Goal: Information Seeking & Learning: Check status

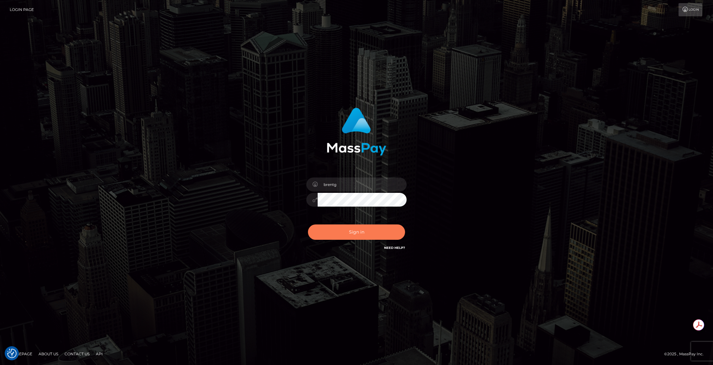
click at [366, 231] on button "Sign in" at bounding box center [356, 232] width 97 height 15
type input "brentg"
click at [366, 248] on div "Sign in Need Help?" at bounding box center [357, 235] width 110 height 28
click at [351, 235] on button "Sign in" at bounding box center [356, 232] width 97 height 15
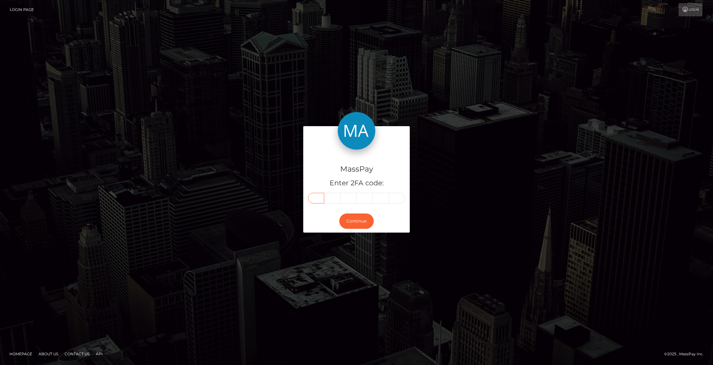
paste input "5"
type input "5"
type input "7"
type input "3"
type input "6"
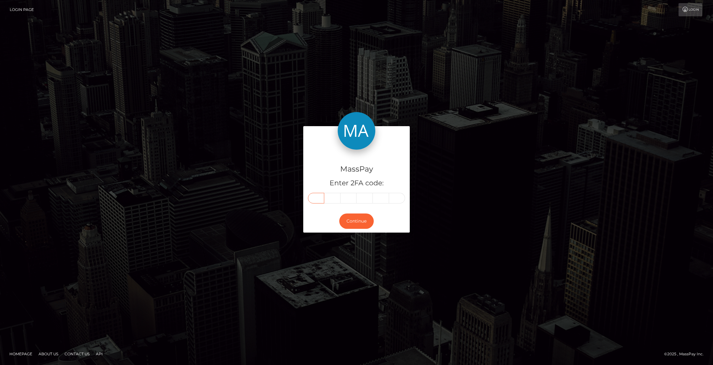
type input "2"
type input "8"
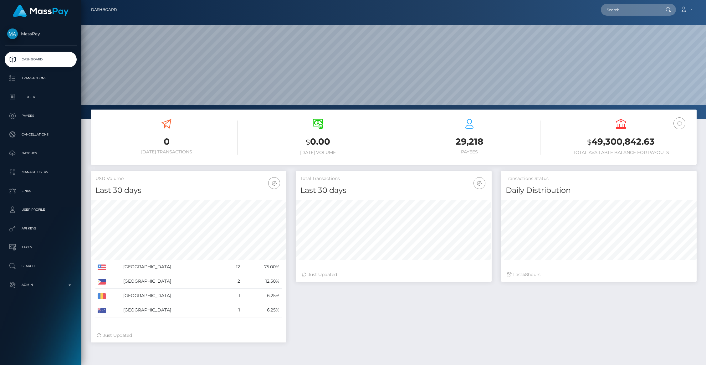
scroll to position [111, 196]
click at [626, 7] on input "text" at bounding box center [630, 10] width 59 height 12
paste input "573628"
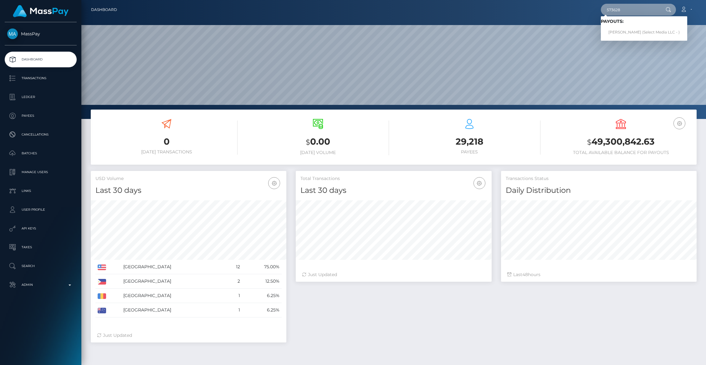
click at [620, 10] on input "573628" at bounding box center [630, 10] width 59 height 12
paste input "pout_WhqZaOFu0zmft"
type input "pout_WhqZaOFu0zmft"
click at [627, 31] on link "Vector Algorithmics Inc. (Whop Inc - )" at bounding box center [644, 33] width 86 height 12
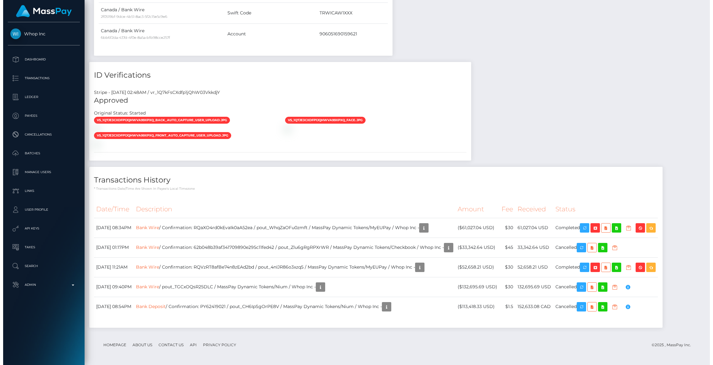
scroll to position [596, 0]
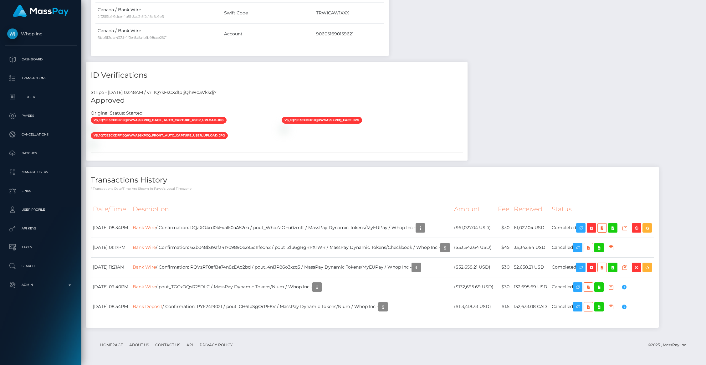
click at [298, 198] on div "Date/Time Description Amount Fee Received Status Bank Wire Bank Wire Bank Wire" at bounding box center [372, 262] width 573 height 132
click at [391, 194] on div "Transactions History * Transactions date/time are shown in payee's local timezo…" at bounding box center [372, 247] width 573 height 161
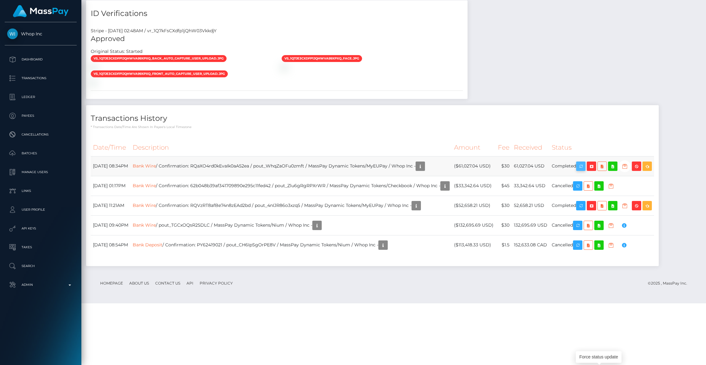
click at [585, 170] on icon "button" at bounding box center [581, 167] width 8 height 8
click at [424, 170] on icon "button" at bounding box center [421, 167] width 8 height 8
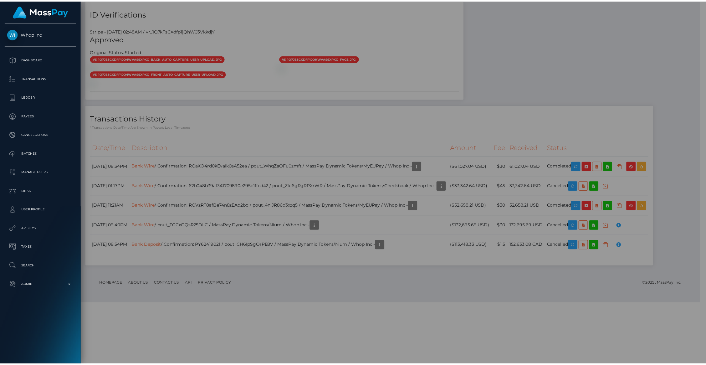
scroll to position [313068, 312947]
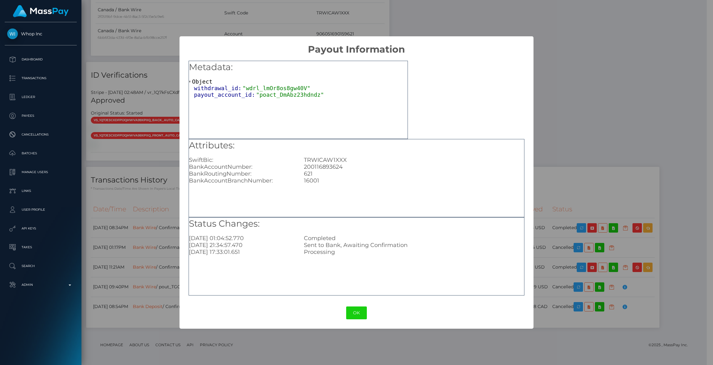
click at [147, 157] on div "× Payout Information Metadata: Object withdrawal_id: "wdrl_lmOr8os8gw40V" payou…" at bounding box center [356, 182] width 713 height 365
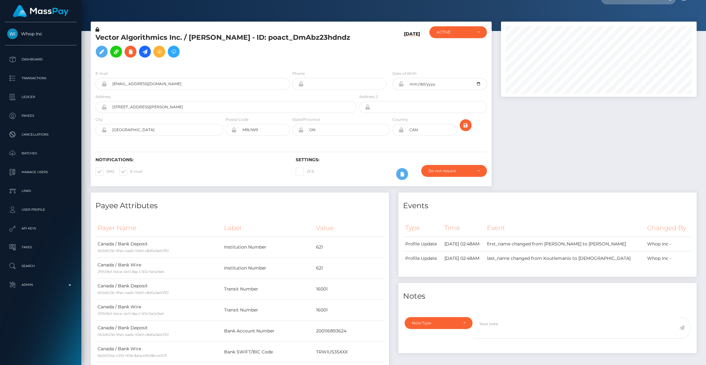
scroll to position [0, 0]
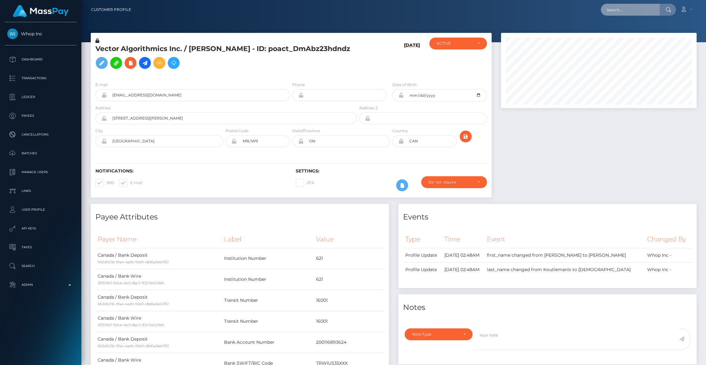
click at [633, 15] on input "text" at bounding box center [630, 10] width 59 height 12
paste input "wdrl_E6Z7D5cxIvo3g"
type input "wdrl_E6Z7D5cxIvo3g"
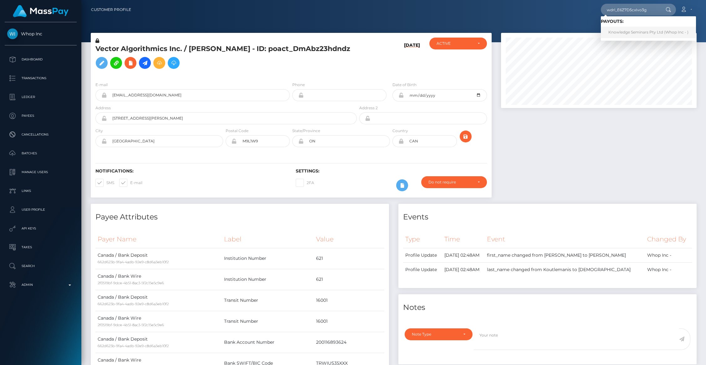
click at [630, 31] on link "Knowledge Seminars Pty Ltd (Whop Inc - )" at bounding box center [648, 33] width 95 height 12
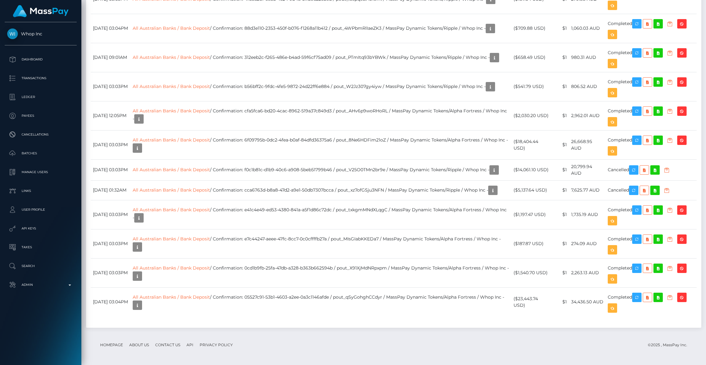
scroll to position [720, 0]
click at [341, 43] on td "All Australian Banks / Bank Deposit / Confirmation: 88d3e110-2353-450f-b076-f12…" at bounding box center [321, 28] width 381 height 29
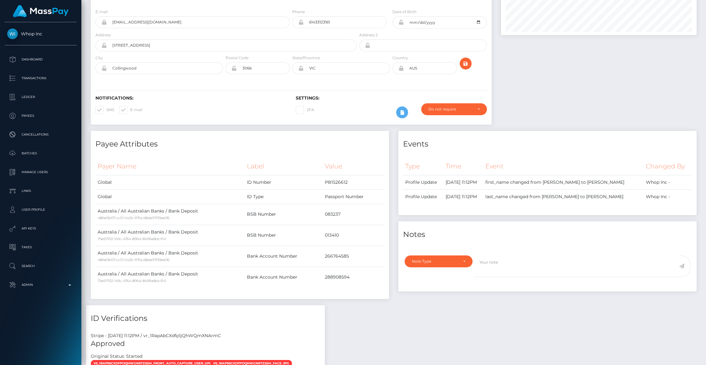
scroll to position [0, 0]
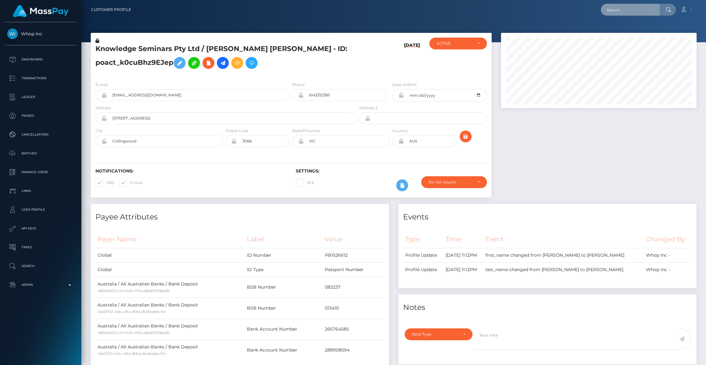
click at [613, 11] on input "text" at bounding box center [630, 10] width 59 height 12
paste input "poact_pcc5NrY9I6f1"
type input "poact_pcc5NrY9I6f1"
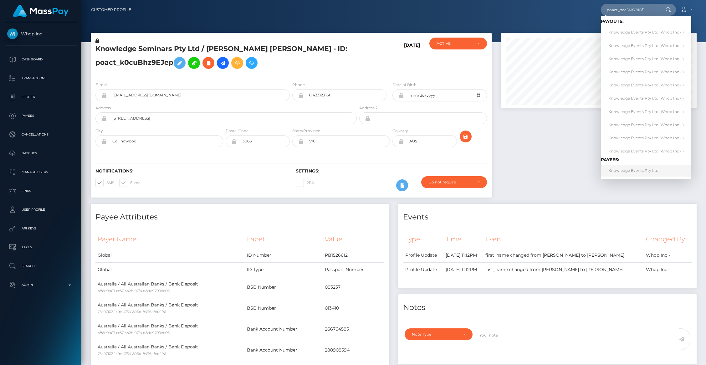
click at [632, 172] on link "Knowledge Events Pty Ltd" at bounding box center [646, 171] width 90 height 12
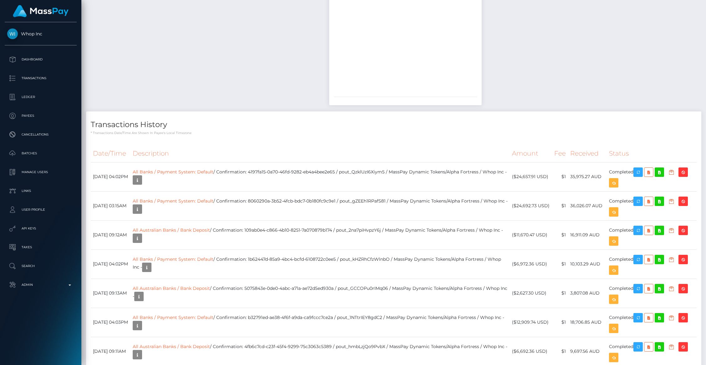
scroll to position [694, 0]
click at [328, 119] on h4 "Transactions History" at bounding box center [394, 123] width 606 height 11
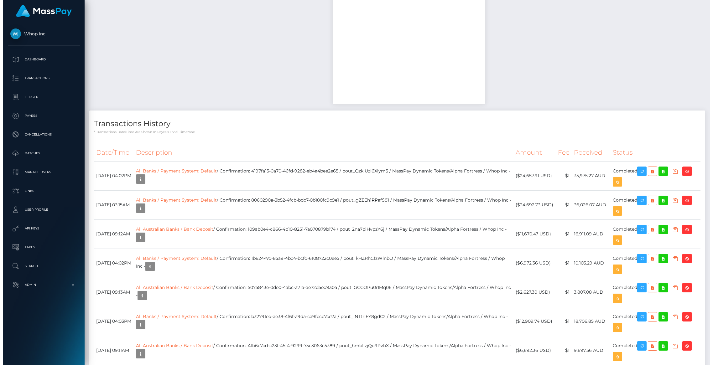
scroll to position [1414, 0]
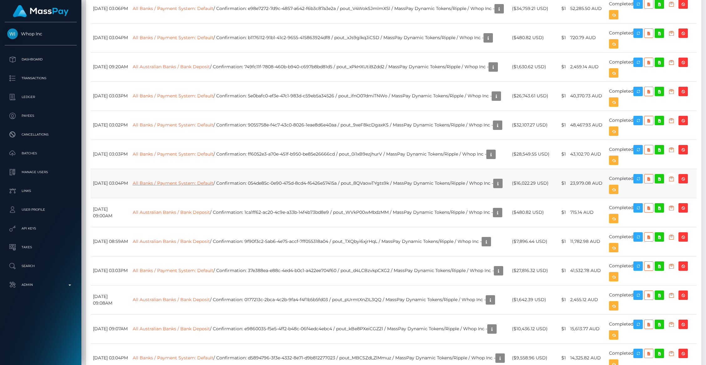
click at [198, 184] on link "All Banks / Payment System: Default" at bounding box center [173, 183] width 81 height 6
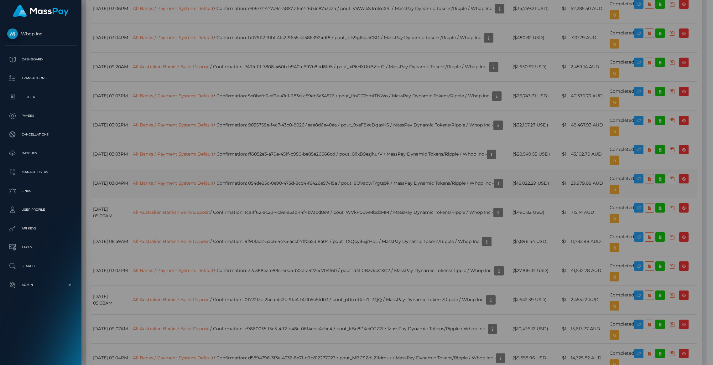
scroll to position [313068, 312947]
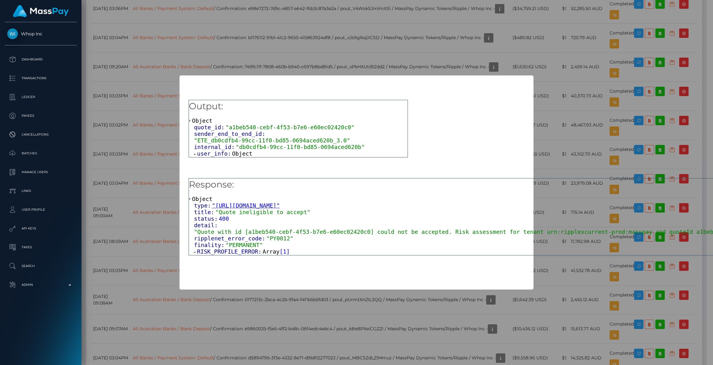
click at [195, 155] on span at bounding box center [195, 154] width 3 height 4
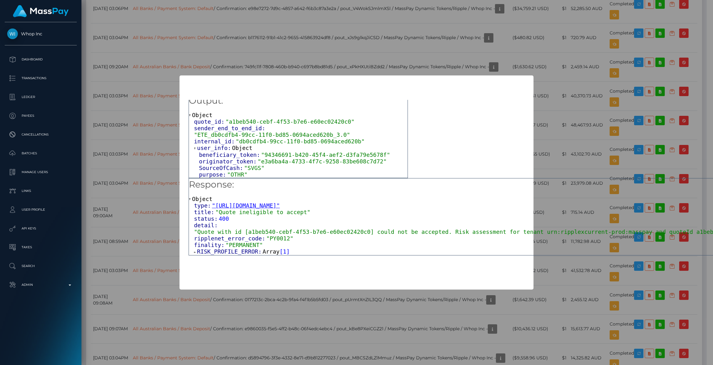
click at [208, 253] on span "RISK_PROFILE_ERROR:" at bounding box center [229, 251] width 65 height 7
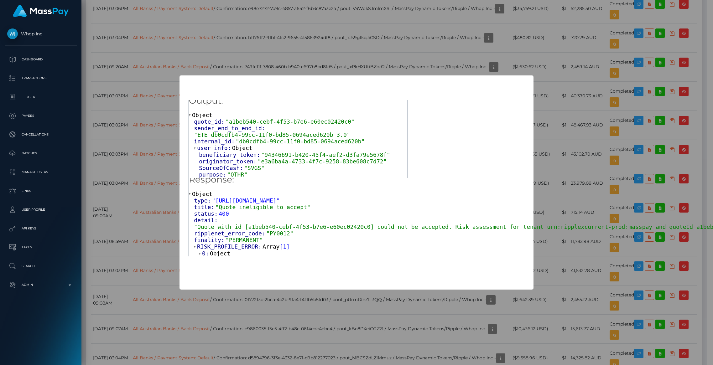
scroll to position [13, 0]
click at [208, 250] on span "0:" at bounding box center [206, 253] width 8 height 7
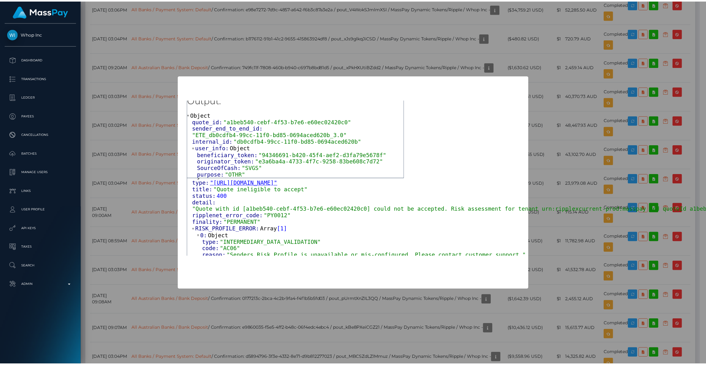
scroll to position [27, 0]
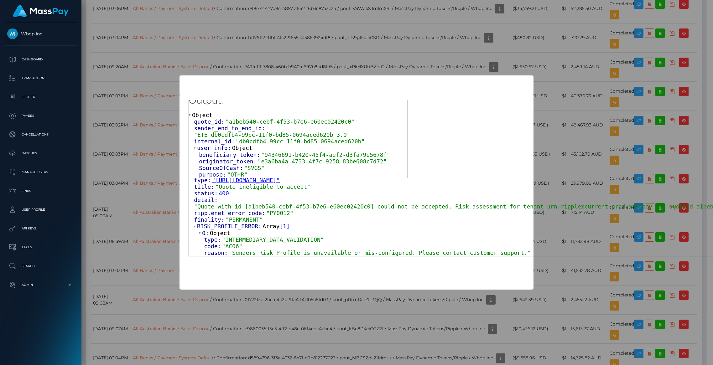
click at [159, 130] on div "× Payload Output: Object quote_id: "a1beb540-cebf-4f53-b7e6-e60ec02420c0" sende…" at bounding box center [356, 182] width 713 height 365
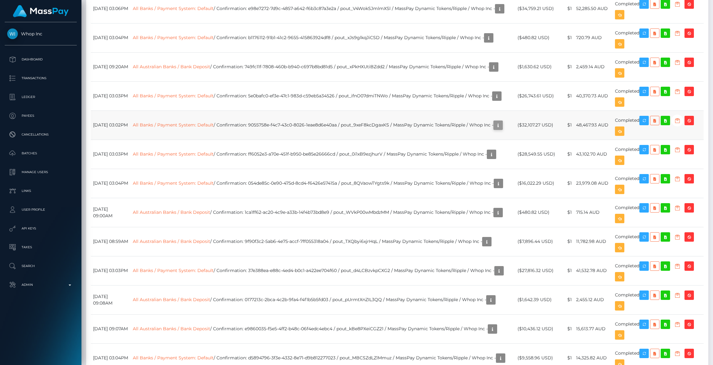
scroll to position [313068, 312947]
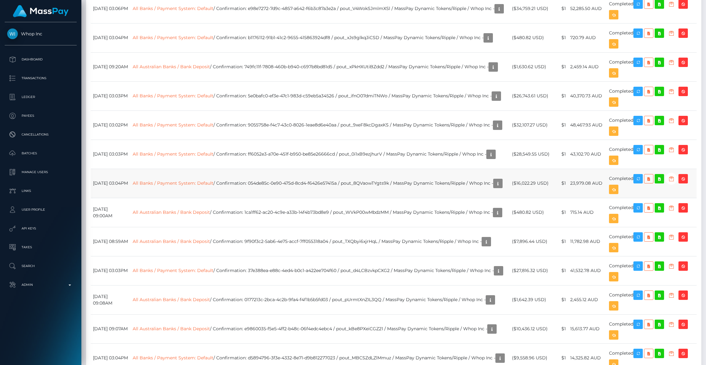
click at [397, 187] on td "All Banks / Payment System: Default / Confirmation: 054de85c-0e90-475d-8cd4-f64…" at bounding box center [321, 183] width 380 height 29
click at [384, 180] on td "All Banks / Payment System: Default / Confirmation: 054de85c-0e90-475d-8cd4-f64…" at bounding box center [321, 183] width 380 height 29
copy td "pout_8QVaowTYgts9k"
click at [494, 188] on icon "button" at bounding box center [498, 184] width 8 height 8
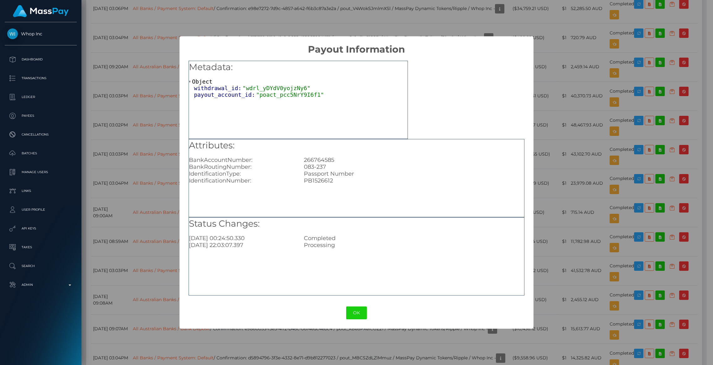
click at [299, 251] on div "Status Changes: 2025-09-25 00:24:50.330 Completed 2025-09-24 22:03:07.397 Proce…" at bounding box center [357, 256] width 336 height 78
click at [152, 235] on div "× Payout Information Metadata: Object withdrawal_id: "wdrl_yDYdV0yojzNy6" payou…" at bounding box center [356, 182] width 713 height 365
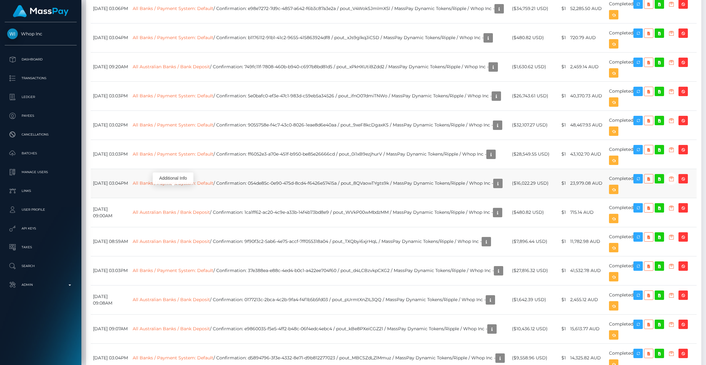
click at [176, 196] on td "All Banks / Payment System: Default / Confirmation: 054de85c-0e90-475d-8cd4-f64…" at bounding box center [321, 183] width 380 height 29
click at [494, 188] on icon "button" at bounding box center [498, 184] width 8 height 8
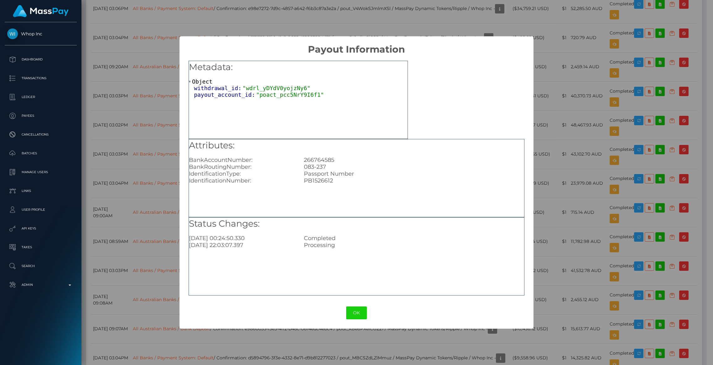
click at [313, 161] on div "266764585" at bounding box center [414, 160] width 230 height 7
copy div "266764585"
click at [358, 316] on button "OK" at bounding box center [356, 313] width 21 height 13
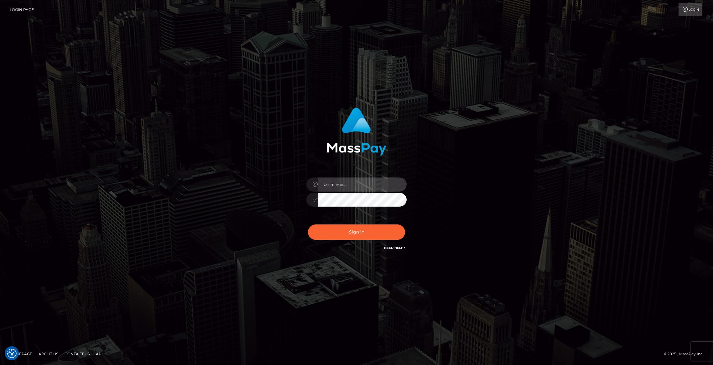
type input "brentg"
click at [347, 235] on button "Sign in" at bounding box center [356, 232] width 97 height 15
type input "brentg"
click at [347, 235] on button "Sign in" at bounding box center [356, 232] width 97 height 15
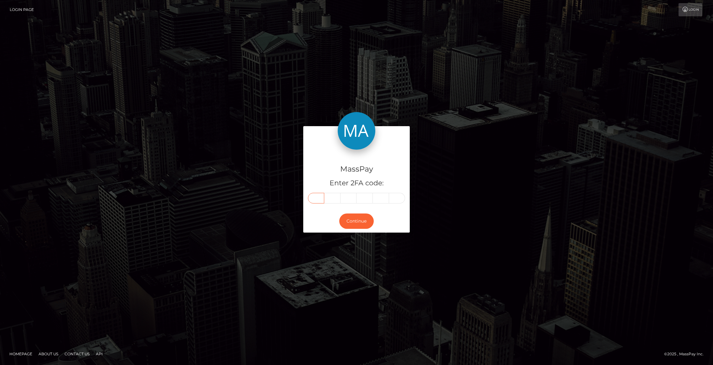
paste input "7"
type input "7"
type input "1"
type input "8"
type input "0"
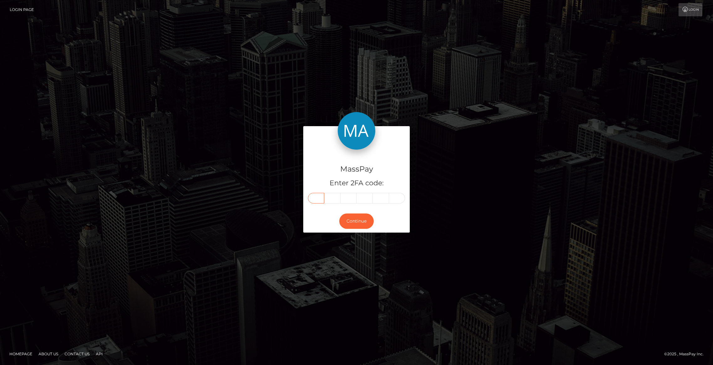
type input "3"
type input "5"
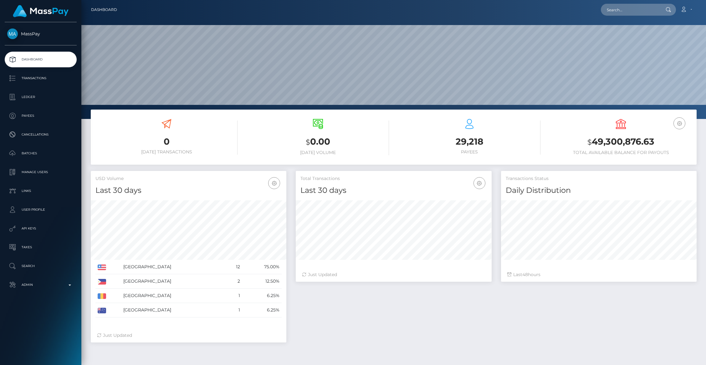
scroll to position [111, 196]
paste input "718035"
click at [637, 10] on input "718035" at bounding box center [630, 10] width 59 height 12
click at [627, 8] on input "718035" at bounding box center [630, 10] width 59 height 12
click at [614, 11] on input "718035" at bounding box center [630, 10] width 59 height 12
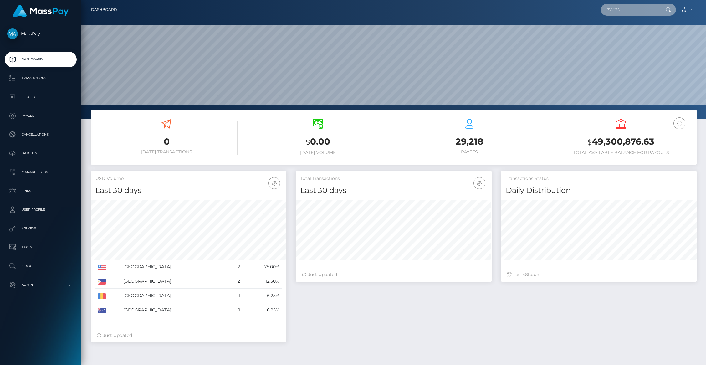
type input "718035"
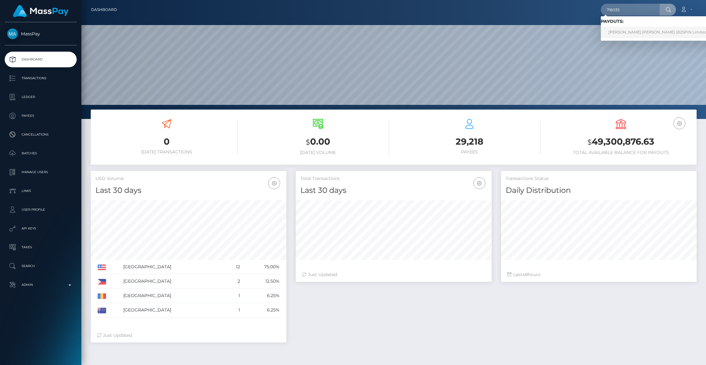
click at [631, 34] on link "Robert Michael Moran (B2SPIN Limited - )" at bounding box center [660, 33] width 118 height 12
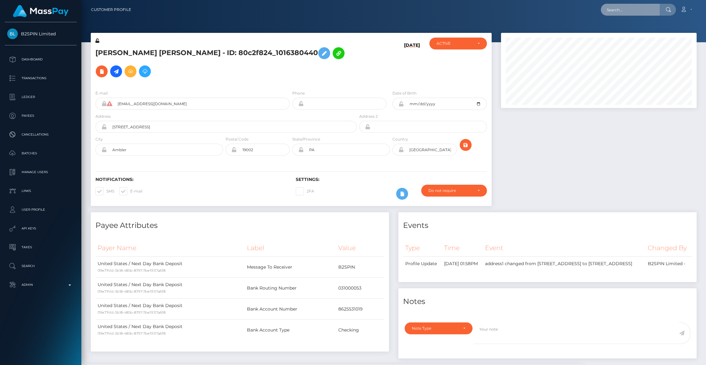
click at [642, 12] on input "text" at bounding box center [630, 10] width 59 height 12
paste input "datbishdeegy@gmail.com"
type input "datbishdeegy@gmail.com"
click at [636, 34] on link "ALAM TARIF" at bounding box center [626, 33] width 50 height 12
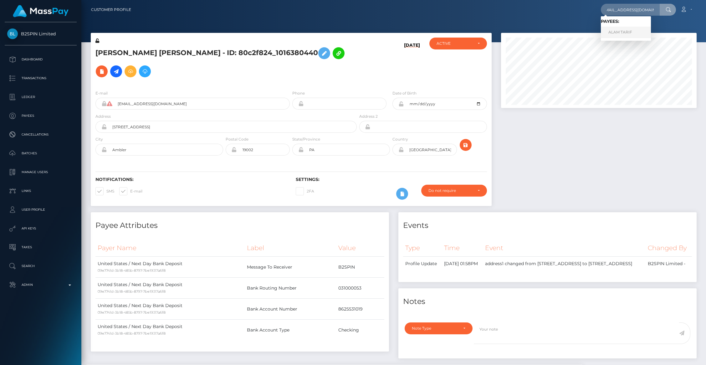
scroll to position [0, 0]
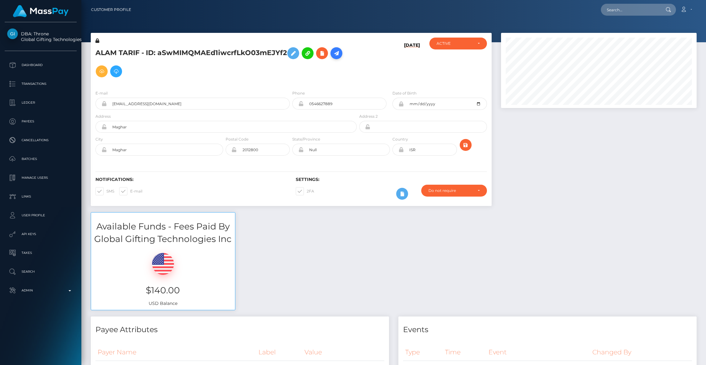
click at [339, 50] on icon at bounding box center [337, 53] width 8 height 8
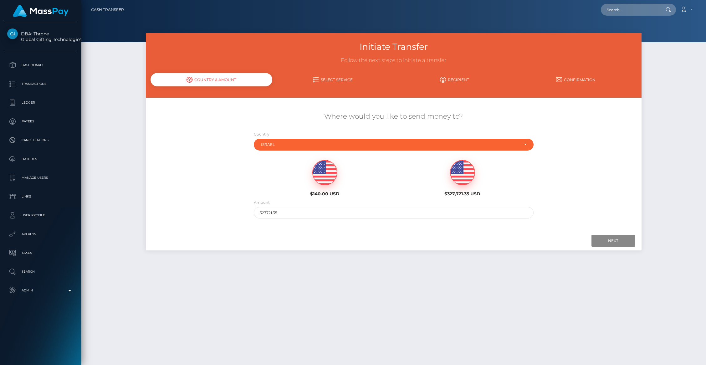
click at [325, 169] on img at bounding box center [325, 172] width 24 height 25
click at [602, 241] on input "Next" at bounding box center [614, 241] width 44 height 12
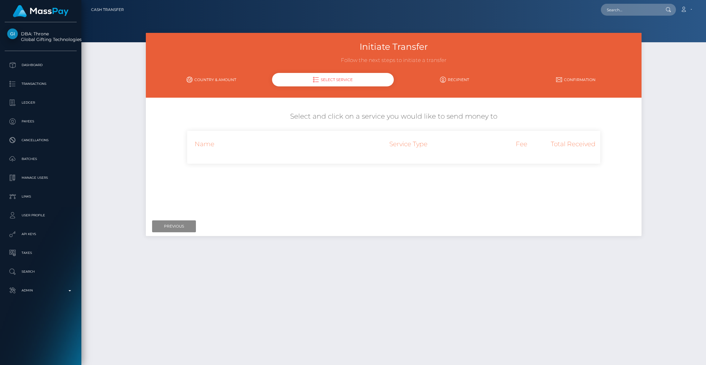
click at [210, 84] on link "Country & Amount" at bounding box center [211, 79] width 121 height 11
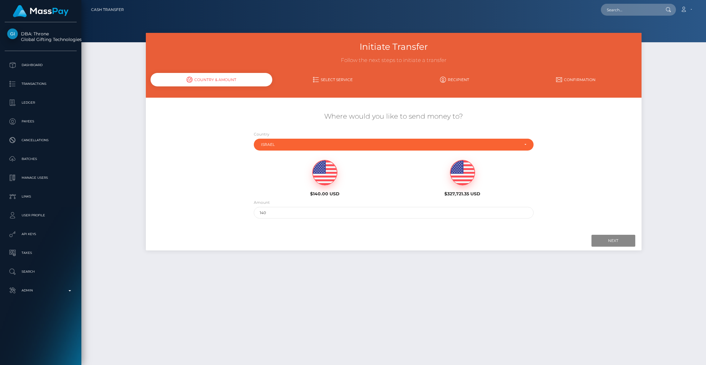
click at [458, 178] on img at bounding box center [463, 172] width 24 height 25
drag, startPoint x: 266, startPoint y: 210, endPoint x: 311, endPoint y: 209, distance: 44.8
click at [311, 209] on input "327721.35" at bounding box center [394, 213] width 280 height 12
type input "441.35"
click at [612, 241] on input "Next" at bounding box center [614, 241] width 44 height 12
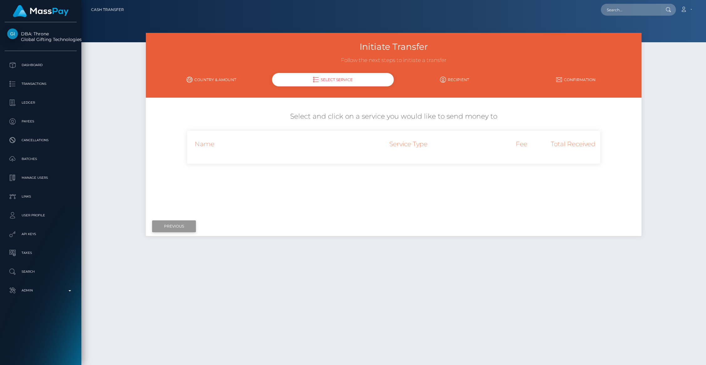
click at [173, 227] on input "Previous" at bounding box center [174, 226] width 44 height 12
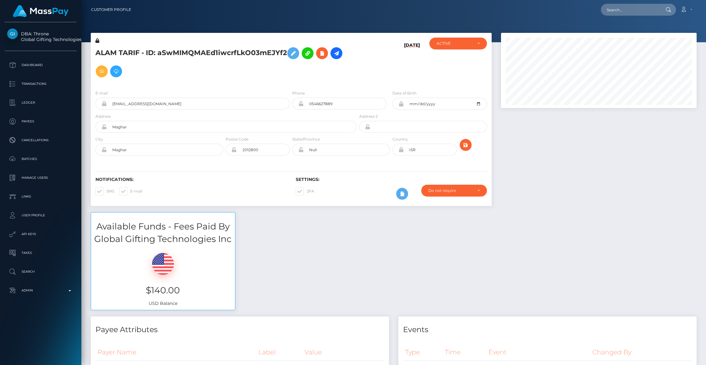
scroll to position [75, 196]
click at [189, 81] on div "ALAM TARIF - ID: aSwMIMQMAEd1iwcrfLkO03mEJYf2" at bounding box center [224, 62] width 267 height 48
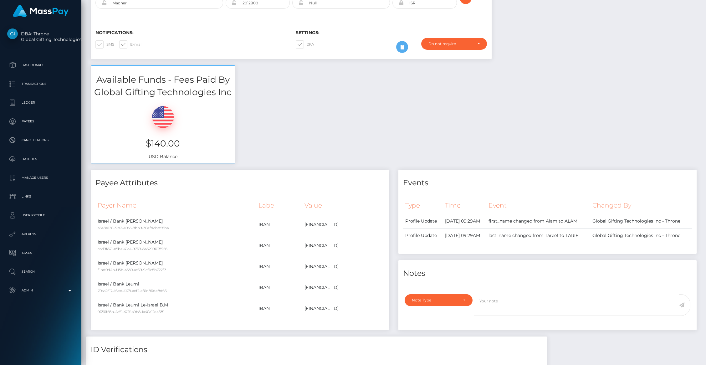
scroll to position [0, 0]
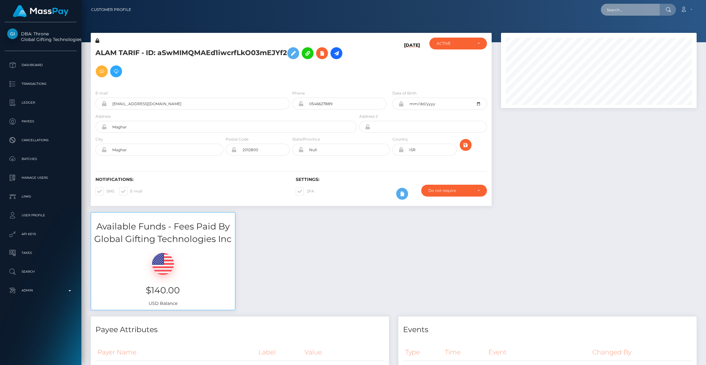
click at [623, 8] on input "text" at bounding box center [630, 10] width 59 height 12
type input "jon@checkmategaming.com"
click at [634, 31] on link "Jonathan Levi" at bounding box center [626, 33] width 50 height 12
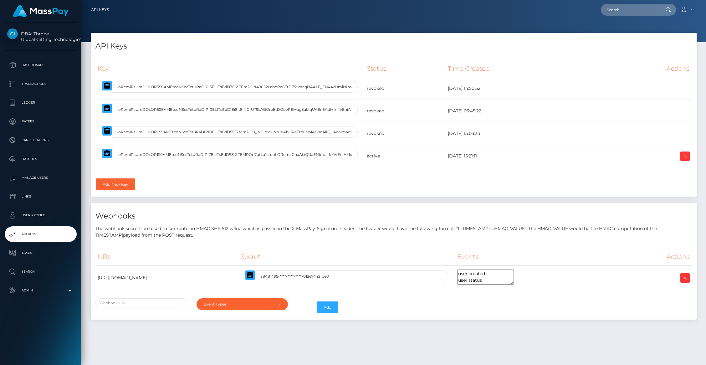
select select
click at [110, 155] on icon "button" at bounding box center [107, 153] width 6 height 6
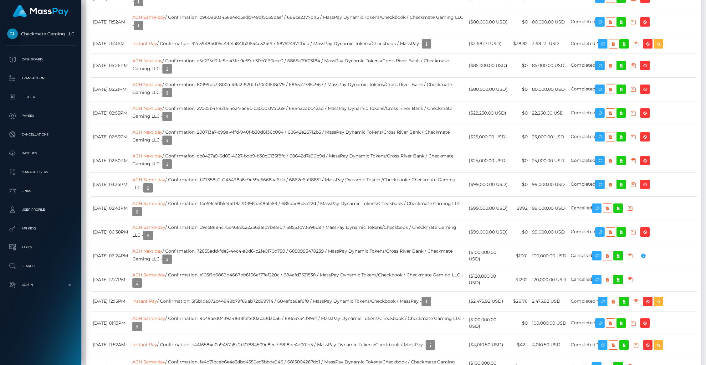
scroll to position [2890, 0]
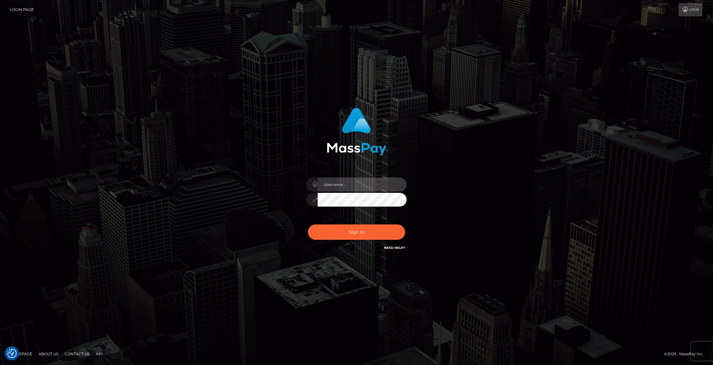
type input "brentg"
click at [348, 232] on button "Sign in" at bounding box center [356, 232] width 97 height 15
type input "brentg"
click at [353, 243] on div "Sign in Need Help?" at bounding box center [357, 235] width 110 height 28
click at [353, 237] on button "Sign in" at bounding box center [356, 232] width 97 height 15
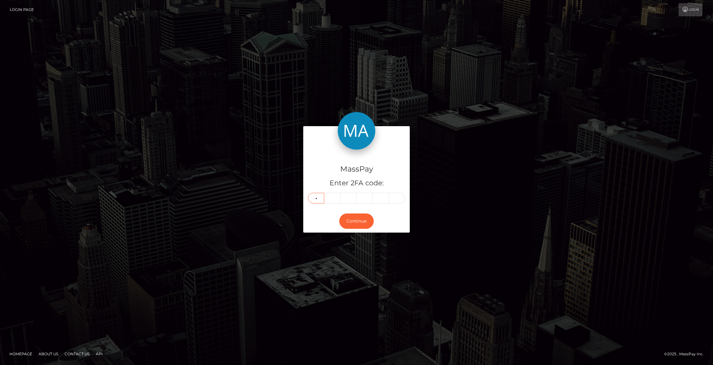
type input "9"
type input "2"
type input "0"
type input "3"
type input "6"
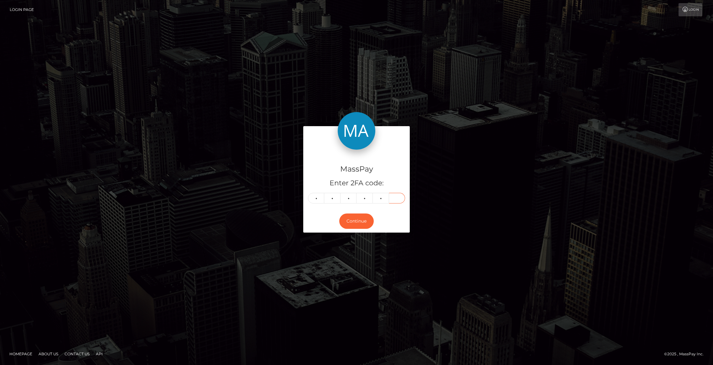
type input "2"
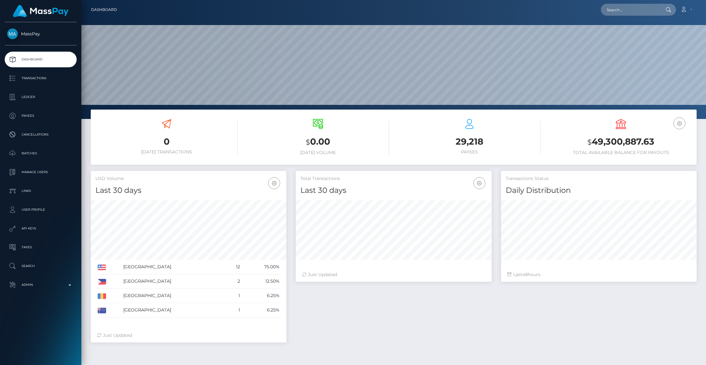
scroll to position [111, 196]
click at [625, 14] on input "text" at bounding box center [630, 10] width 59 height 12
paste input "eyJlbmMiOiJBMTI4R0NNIiwiYWxnIjoiUlNBLU9BRVAtMjU2In0.MJVZNim8nxMy5mxukSNXpoaAyfY…"
click at [630, 11] on input "text" at bounding box center [630, 10] width 59 height 12
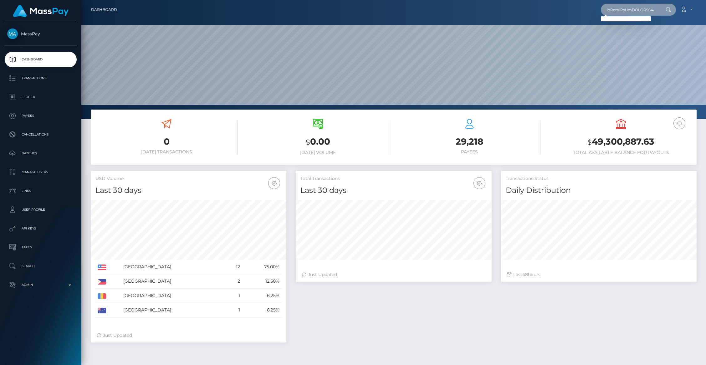
click at [630, 11] on input "text" at bounding box center [630, 10] width 59 height 12
paste input "pout_4nIJR86o3xzq5"
type input "pout_4nIJR86o3xzq5"
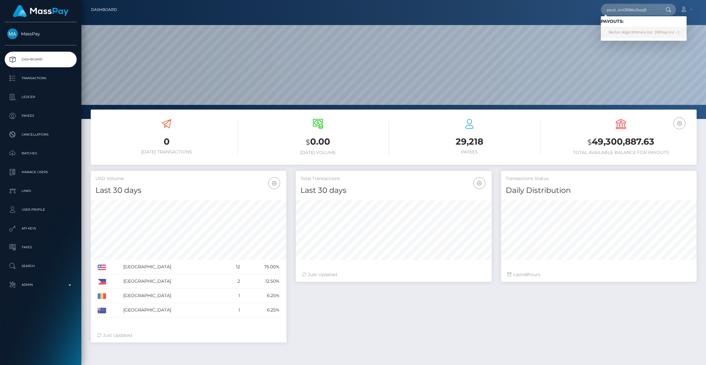
click at [628, 31] on link "Vector Algorithmics Inc. (Whop Inc - )" at bounding box center [644, 33] width 86 height 12
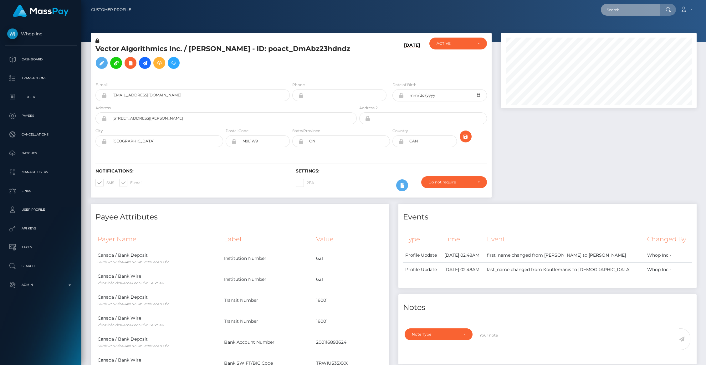
click at [626, 7] on input "text" at bounding box center [630, 10] width 59 height 12
paste input "poact_k0cuBhz9EJep"
type input "poact_k0cuBhz9EJep"
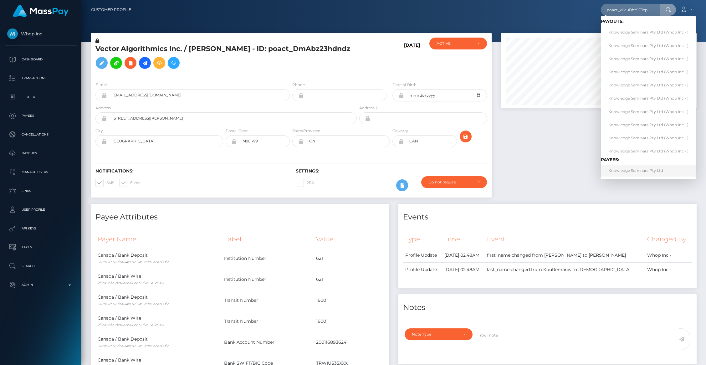
click at [629, 173] on link "Knowledge Seminars Pty Ltd" at bounding box center [648, 171] width 95 height 12
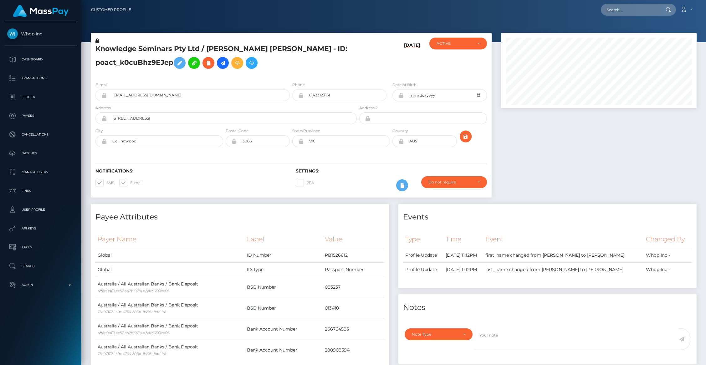
scroll to position [75, 196]
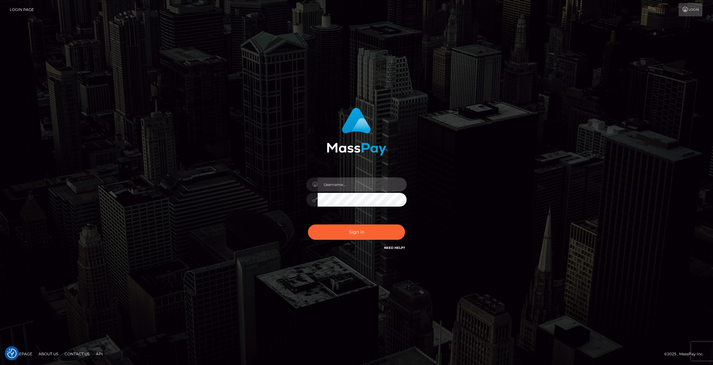
type input "brentg"
click at [328, 236] on button "Sign in" at bounding box center [356, 232] width 97 height 15
type input "brentg"
drag, startPoint x: 348, startPoint y: 224, endPoint x: 346, endPoint y: 232, distance: 8.4
click at [348, 224] on div "Sign in Need Help?" at bounding box center [357, 235] width 110 height 28
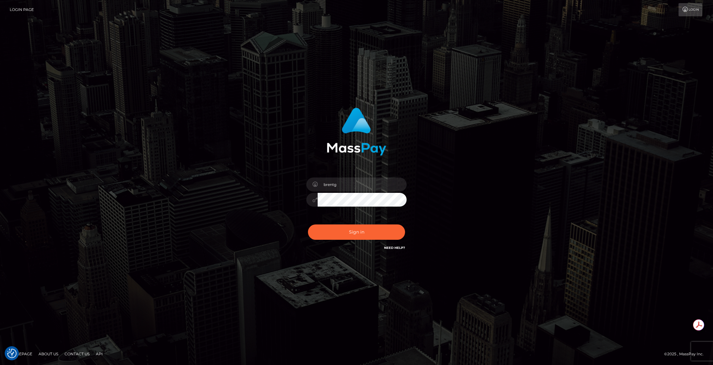
click at [341, 240] on div "Sign in Need Help?" at bounding box center [357, 235] width 110 height 28
drag, startPoint x: 318, startPoint y: 238, endPoint x: 309, endPoint y: 236, distance: 9.3
click at [311, 236] on button "Sign in" at bounding box center [356, 232] width 97 height 15
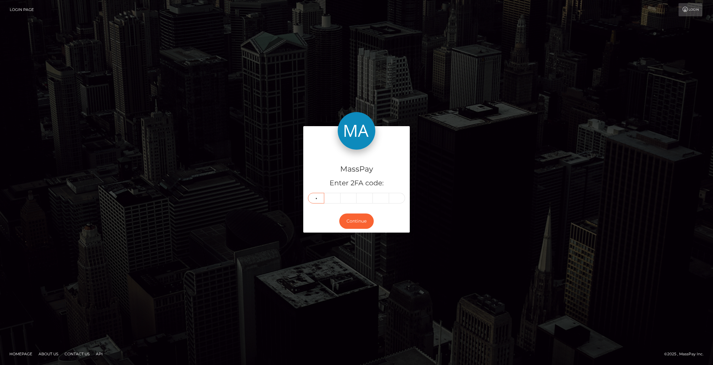
type input "6"
type input "8"
type input "4"
type input "9"
type input "7"
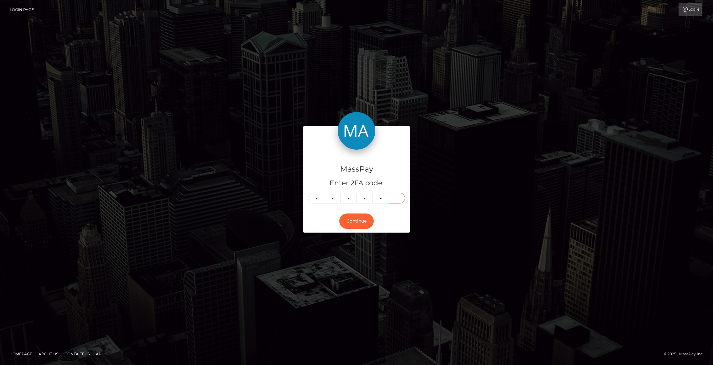
type input "6"
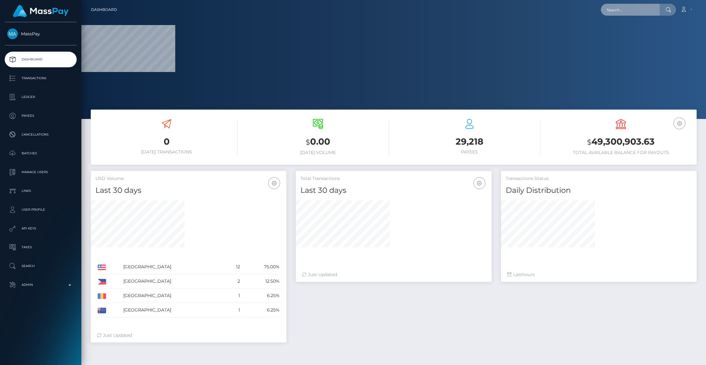
click at [624, 7] on input "text" at bounding box center [630, 10] width 59 height 12
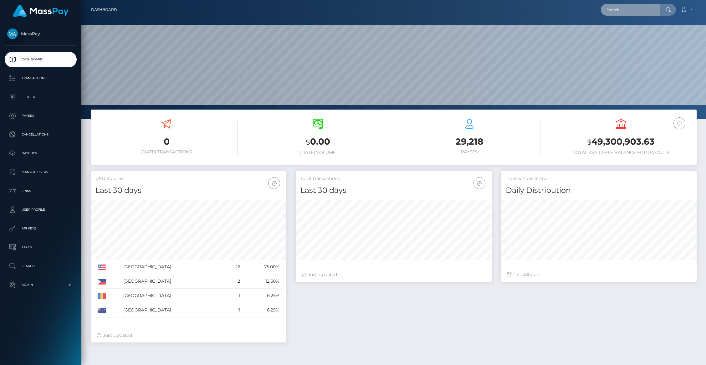
scroll to position [111, 196]
paste input "wdrl_yDYdV0yojzNy6"
type input "wdrl_yDYdV0yojzNy6"
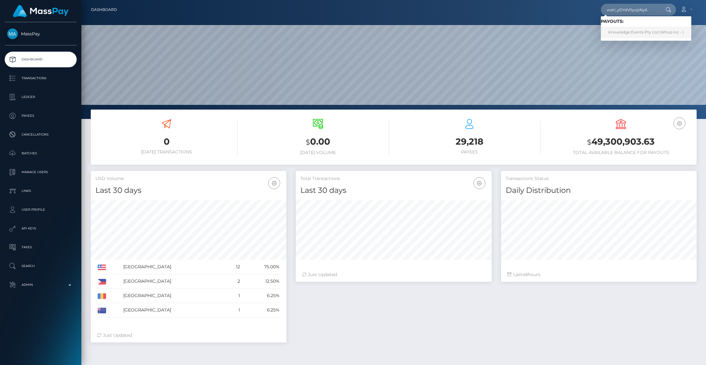
click at [626, 32] on link "Knowledge Events Pty Ltd (Whop Inc - )" at bounding box center [646, 33] width 90 height 12
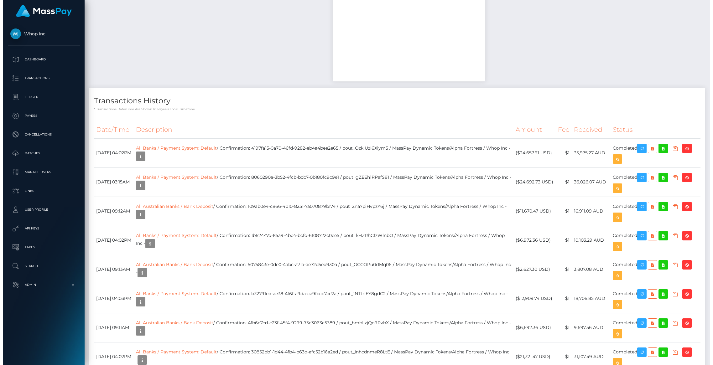
scroll to position [1414, 0]
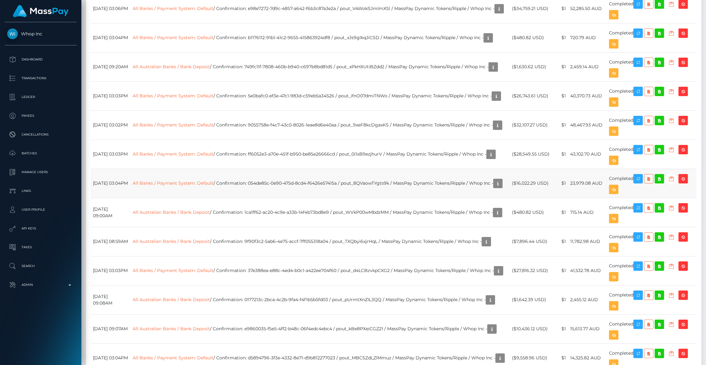
drag, startPoint x: 206, startPoint y: 193, endPoint x: 200, endPoint y: 193, distance: 5.7
click at [206, 193] on td "All Banks / Payment System: Default / Confirmation: 054de85c-0e90-475d-8cd4-f64…" at bounding box center [321, 183] width 380 height 29
click at [494, 188] on icon "button" at bounding box center [498, 184] width 8 height 8
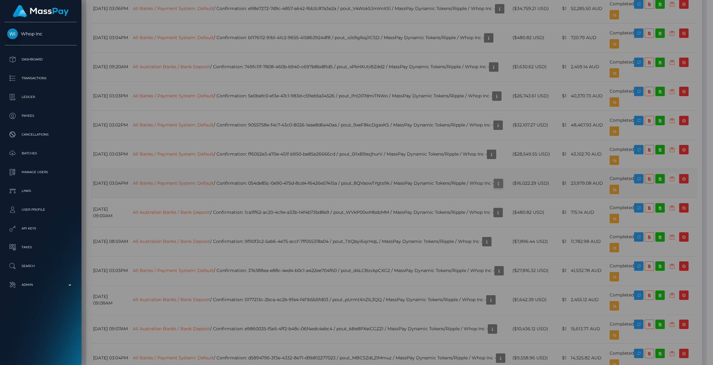
scroll to position [313068, 312947]
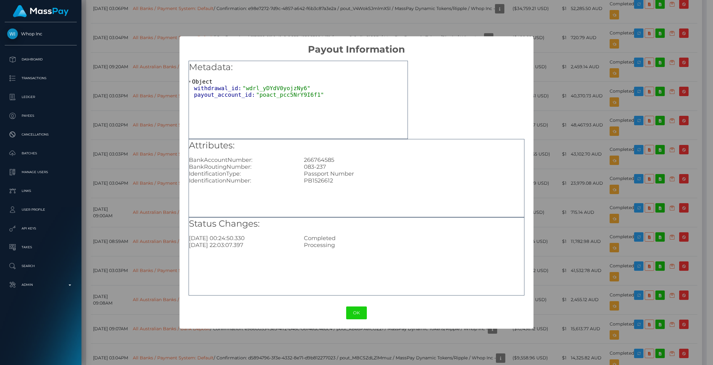
click at [277, 87] on span ""wdrl_yDYdV0yojzNy6"" at bounding box center [276, 88] width 68 height 7
click at [275, 87] on span ""wdrl_yDYdV0yojzNy6"" at bounding box center [276, 88] width 68 height 7
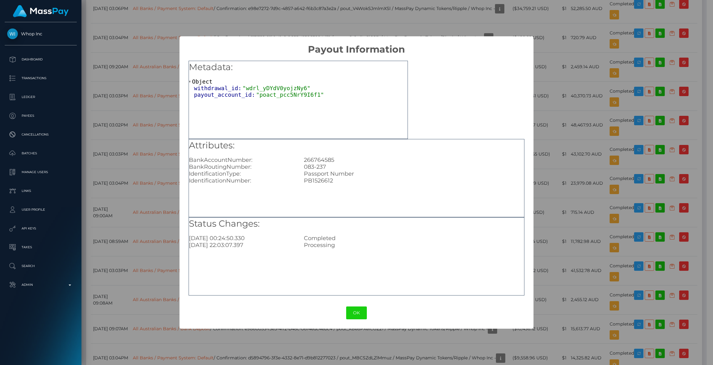
click at [275, 87] on span ""wdrl_yDYdV0yojzNy6"" at bounding box center [276, 88] width 68 height 7
click at [285, 89] on span ""wdrl_yDYdV0yojzNy6"" at bounding box center [276, 88] width 68 height 7
copy span "wdrl_yDYdV0yojzNy6"
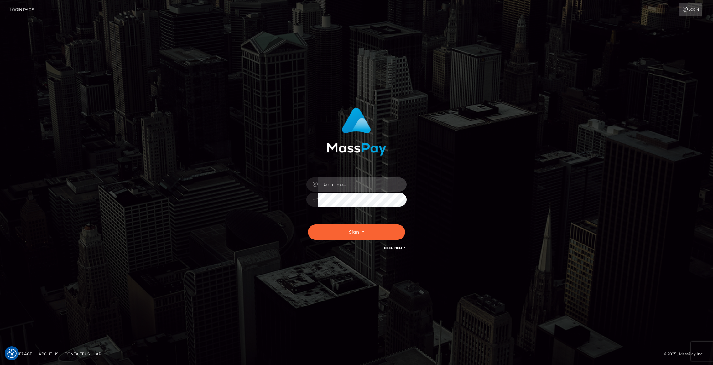
type input "brentg"
click at [344, 236] on button "Sign in" at bounding box center [356, 232] width 97 height 15
type input "brentg"
click at [343, 229] on button "Sign in" at bounding box center [356, 232] width 97 height 15
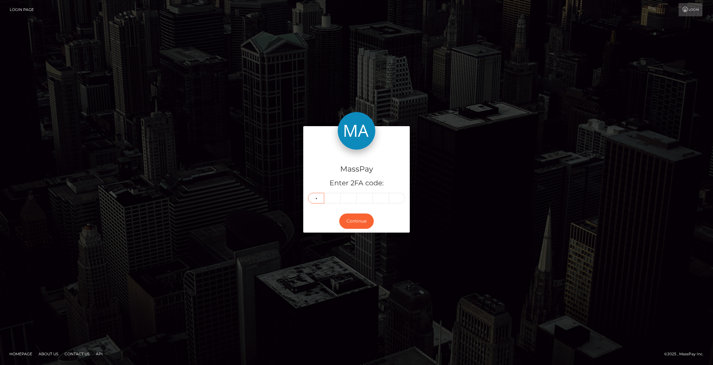
type input "5"
type input "0"
type input "1"
type input "5"
type input "0"
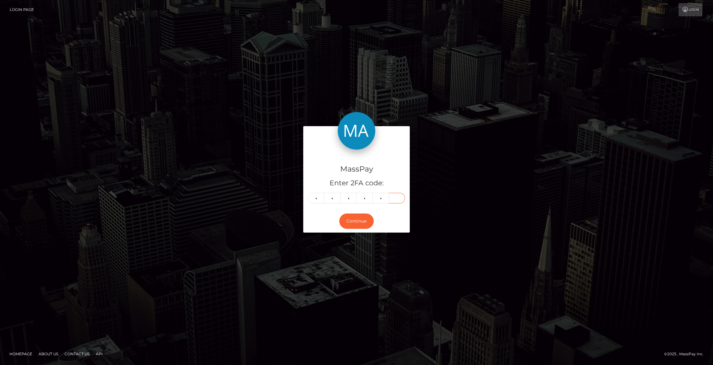
type input "1"
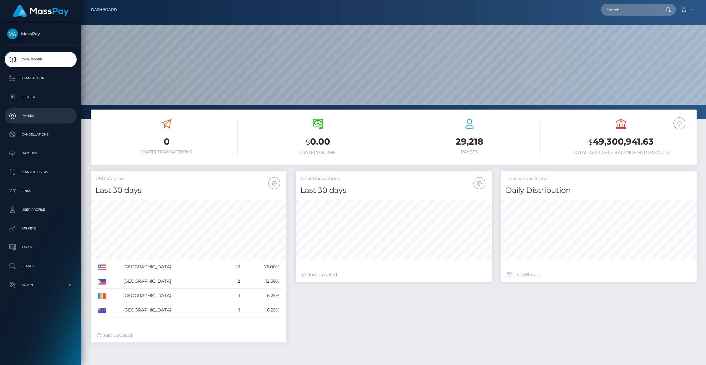
scroll to position [111, 196]
click at [617, 11] on input "text" at bounding box center [630, 10] width 59 height 12
paste input "pout_ckuOU3BKjuGGd"
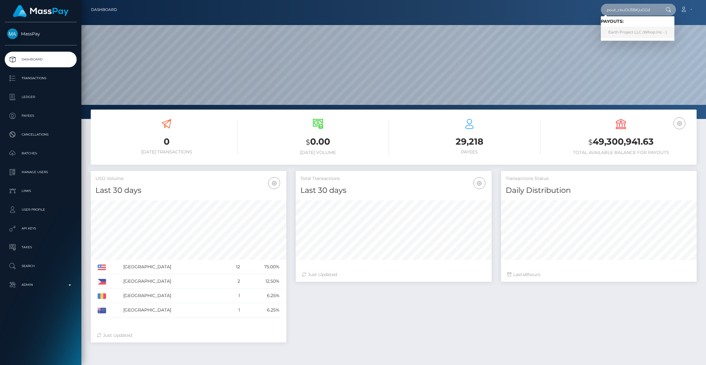
type input "pout_ckuOU3BKjuGGd"
click at [623, 32] on link "Earth Project LLC (Whop Inc - )" at bounding box center [638, 33] width 74 height 12
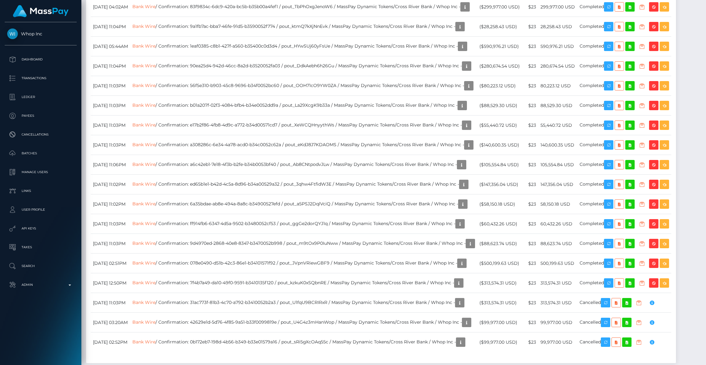
scroll to position [1018, 0]
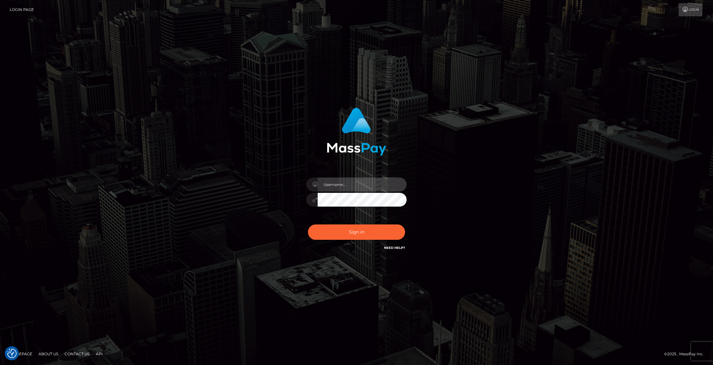
type input "brentg"
click at [348, 227] on button "Sign in" at bounding box center [356, 232] width 97 height 15
type input "brentg"
click at [347, 229] on button "Sign in" at bounding box center [356, 232] width 97 height 15
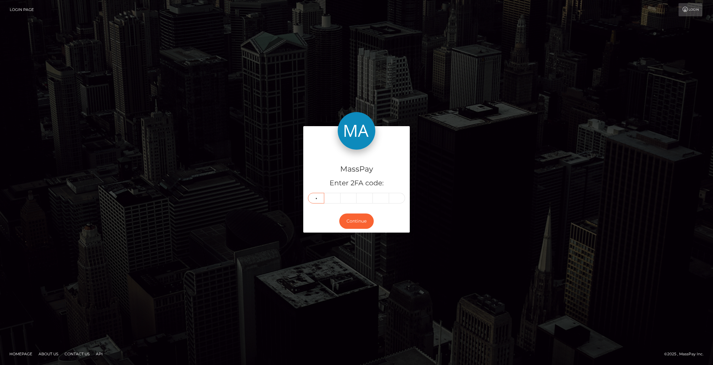
type input "5"
type input "8"
type input "6"
type input "9"
type input "2"
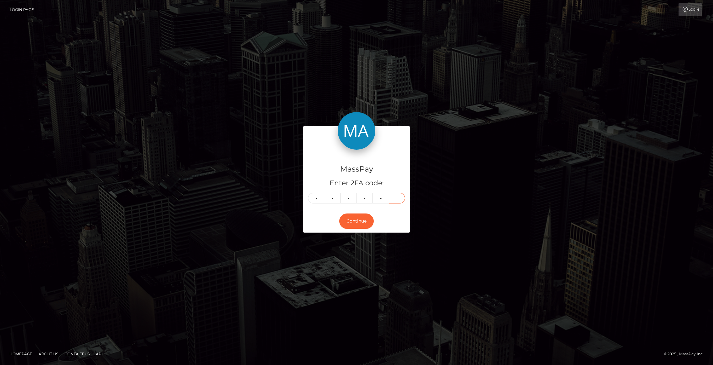
type input "8"
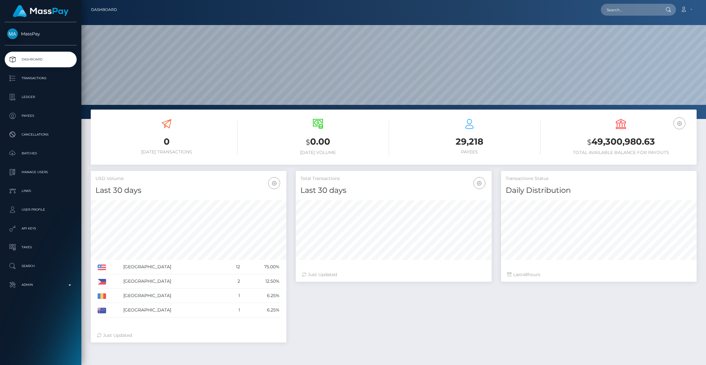
scroll to position [111, 196]
click at [614, 8] on input "text" at bounding box center [630, 10] width 59 height 12
paste input "FVW-20251005-143"
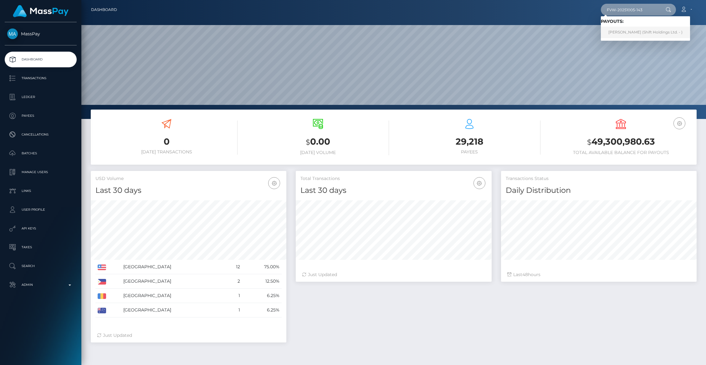
type input "FVW-20251005-143"
click at [629, 30] on link "MARGHERITA SABBI (Shift Holdings Ltd. - )" at bounding box center [645, 33] width 89 height 12
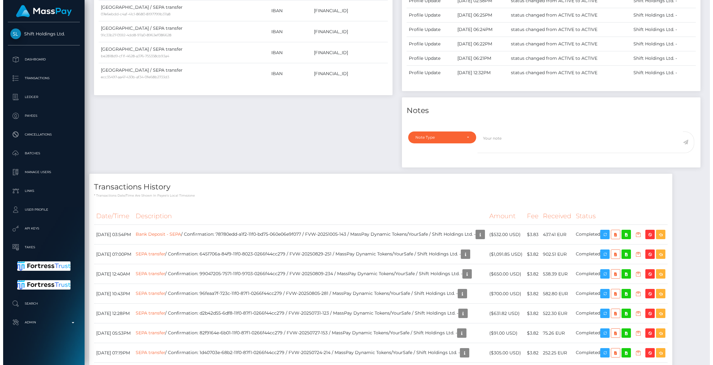
scroll to position [280, 0]
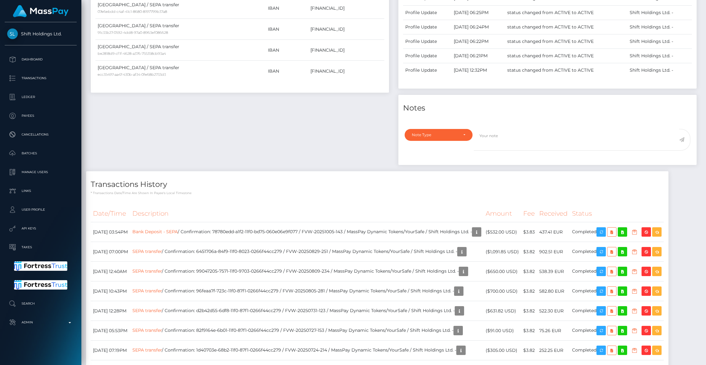
click at [333, 161] on div "Payee Attributes Payer Name Label Value Italy / SEPA transfer 00d85b86-69f0-4c9…" at bounding box center [240, 51] width 308 height 239
click at [481, 235] on icon "button" at bounding box center [477, 232] width 8 height 8
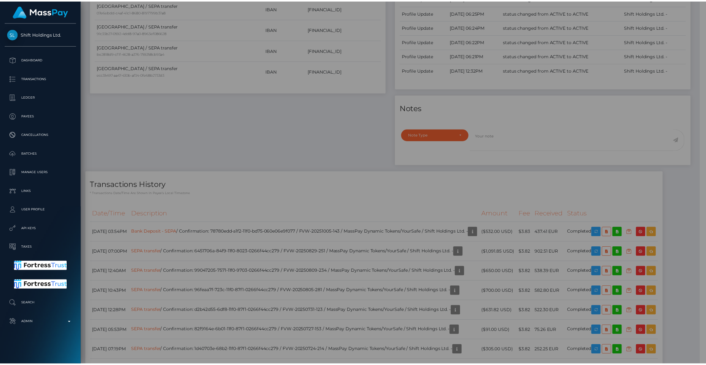
scroll to position [313068, 312947]
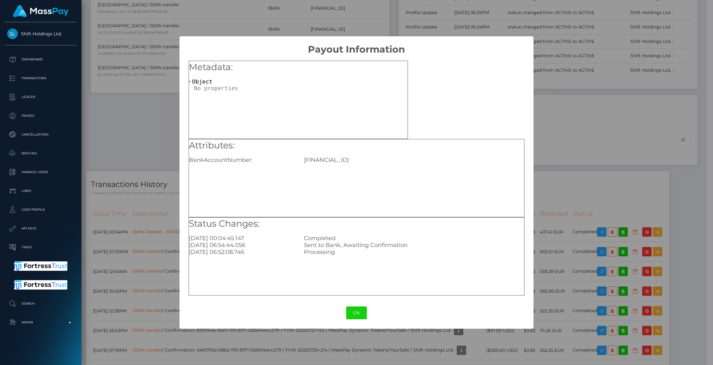
click at [125, 108] on div "× Payout Information Metadata: Object Attributes: BankAccountNumber: IT54E03296…" at bounding box center [356, 182] width 713 height 365
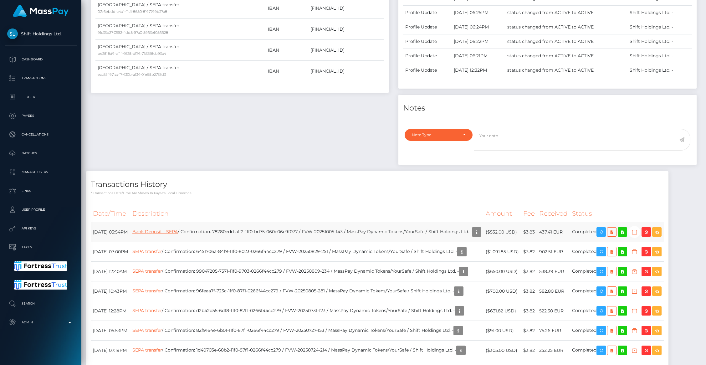
click at [167, 232] on link "Bank Deposit - SEPA" at bounding box center [154, 232] width 45 height 6
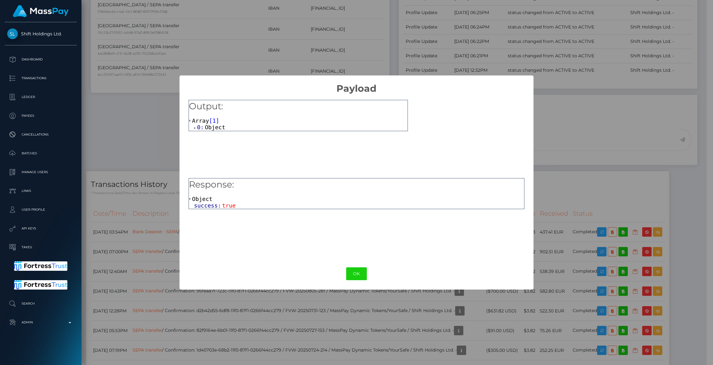
click at [206, 131] on span "Object" at bounding box center [215, 127] width 20 height 7
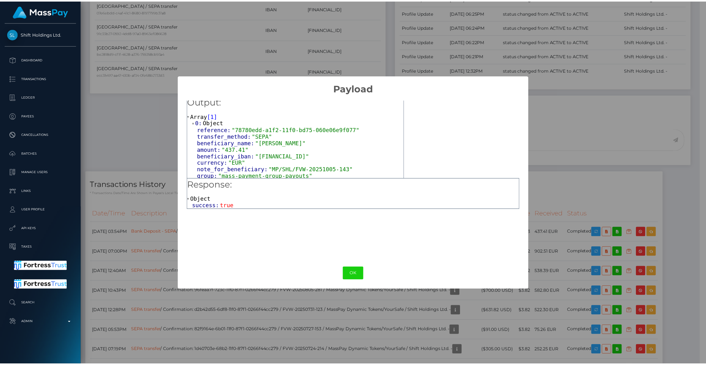
scroll to position [7, 0]
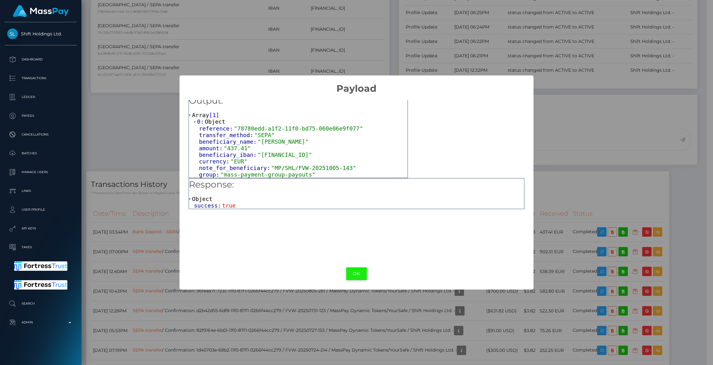
click at [353, 275] on button "OK" at bounding box center [356, 273] width 21 height 13
click at [353, 275] on div "× Payload Output: Array [ 1 ] 0: Object reference: "78780edd-a1f2-11f0-bd75-060…" at bounding box center [356, 182] width 713 height 365
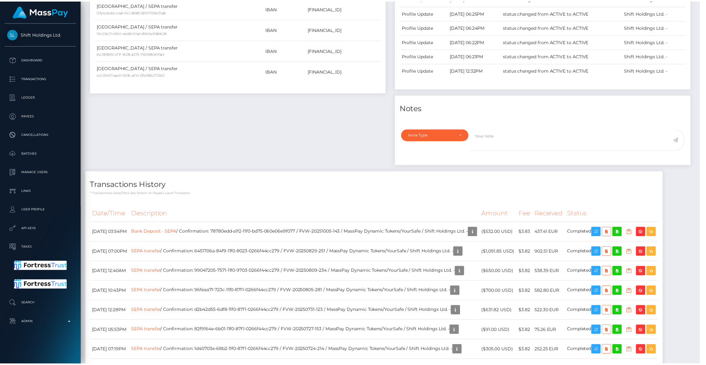
scroll to position [313068, 312947]
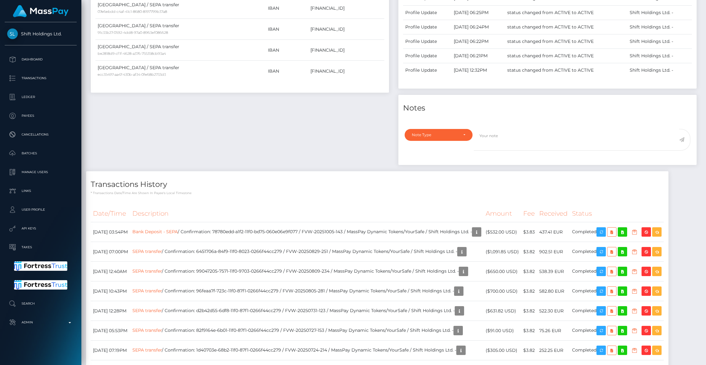
click at [266, 106] on div "Payee Attributes Payer Name Label Value Italy / SEPA transfer 00d85b86-69f0-4c9…" at bounding box center [240, 51] width 308 height 239
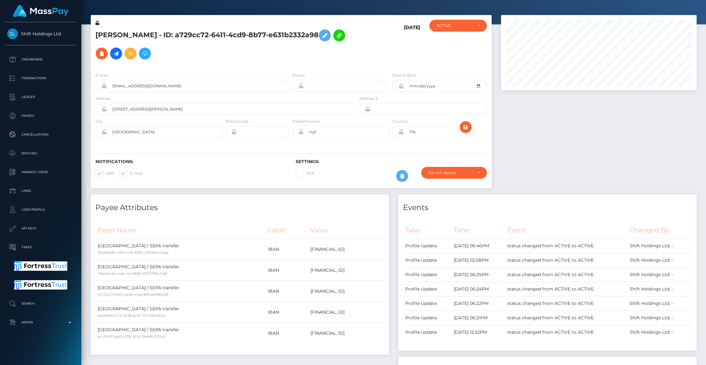
scroll to position [0, 0]
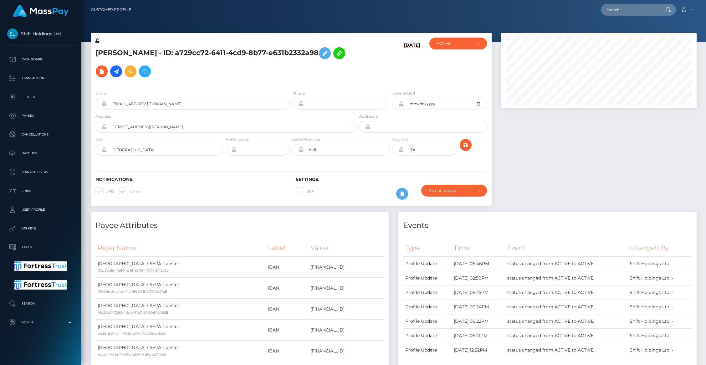
click at [219, 79] on h5 "MARGHERITA SABBI - ID: a729cc72-6411-4cd9-8b77-e631b2332a98" at bounding box center [225, 62] width 258 height 36
click at [295, 12] on div "Loading... Loading... Account Edit Profile Logout" at bounding box center [416, 9] width 561 height 13
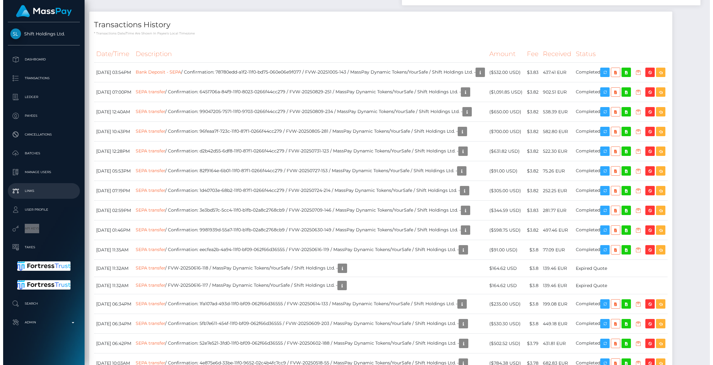
scroll to position [340, 0]
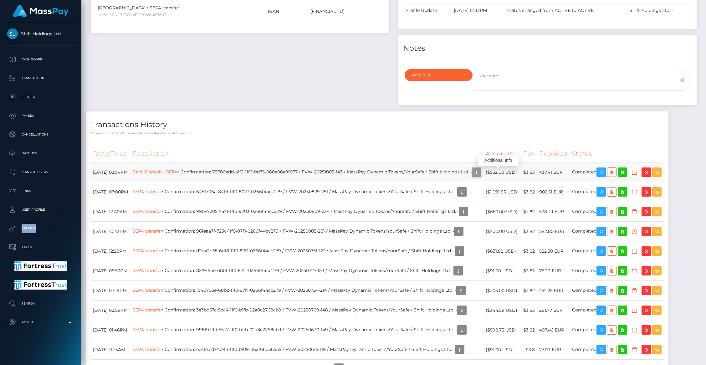
click at [481, 173] on icon "button" at bounding box center [477, 172] width 8 height 8
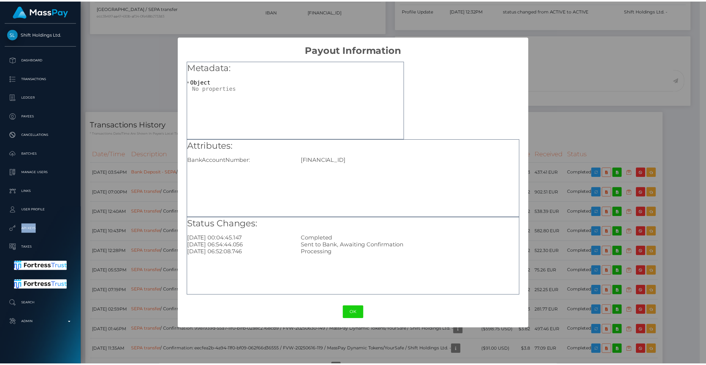
scroll to position [313068, 312947]
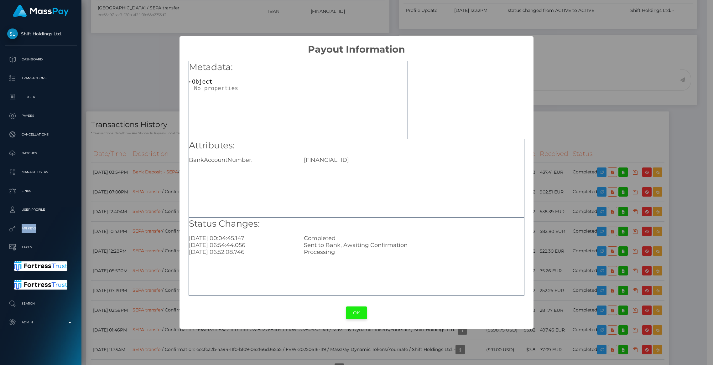
click at [360, 315] on button "OK" at bounding box center [356, 313] width 21 height 13
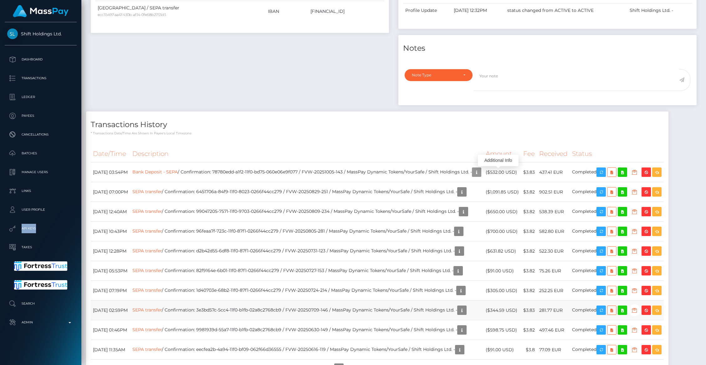
scroll to position [338, 0]
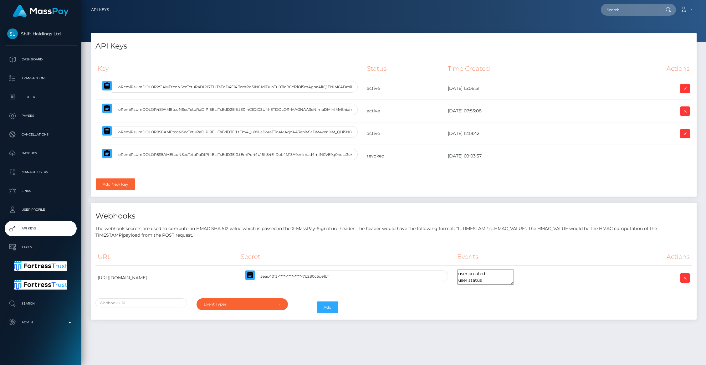
select select
click at [109, 132] on icon "button" at bounding box center [107, 130] width 6 height 6
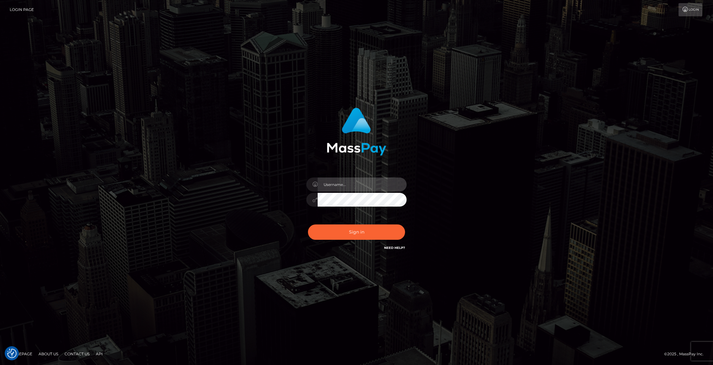
type input "brentg"
click at [371, 229] on button "Sign in" at bounding box center [356, 232] width 97 height 15
type input "brentg"
click at [380, 233] on button "Sign in" at bounding box center [356, 232] width 97 height 15
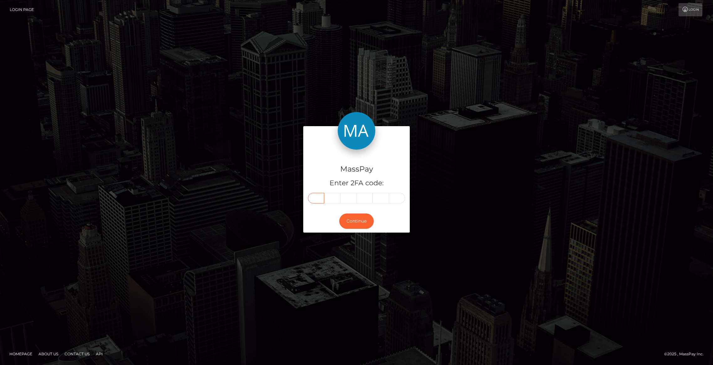
paste input "1"
type input "1"
type input "5"
type input "6"
type input "8"
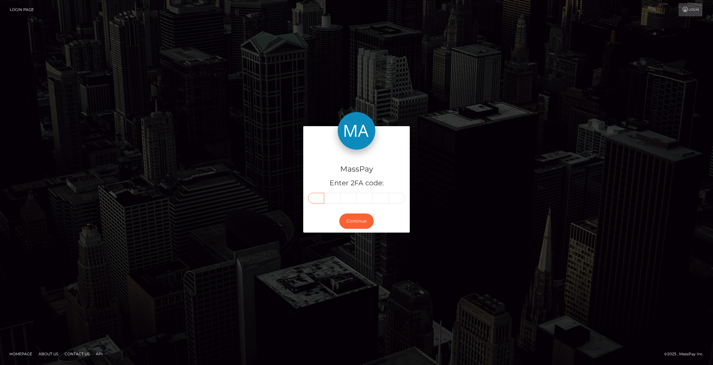
type input "6"
type input "9"
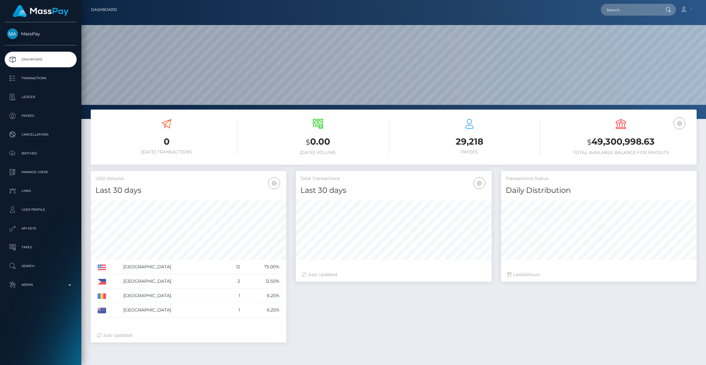
scroll to position [111, 196]
click at [621, 13] on input "text" at bounding box center [630, 10] width 59 height 12
paste input "O7j4KylMqwPfl9ZDCwI6Nanz88h2"
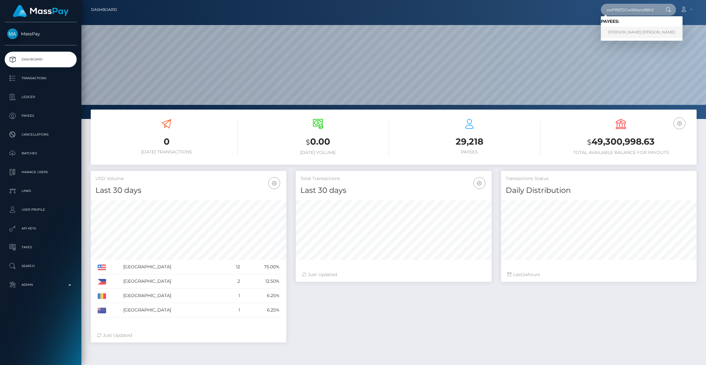
type input "O7j4KylMqwPfl9ZDCwI6Nanz88h2"
click at [627, 32] on link "DANIEL RICHARD BAKER" at bounding box center [642, 33] width 82 height 12
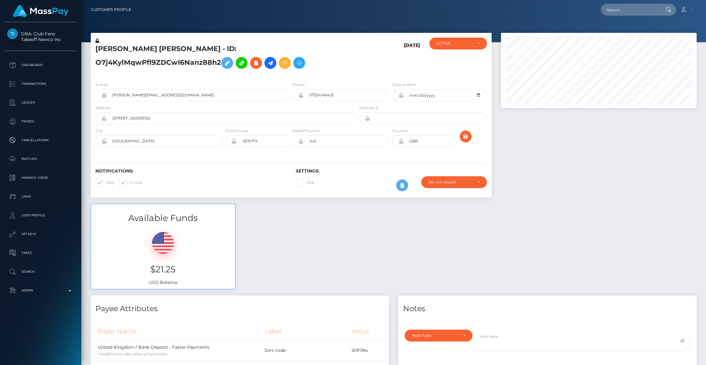
scroll to position [75, 196]
click at [370, 257] on div "Available Funds $21.25 USD Balance" at bounding box center [394, 250] width 616 height 92
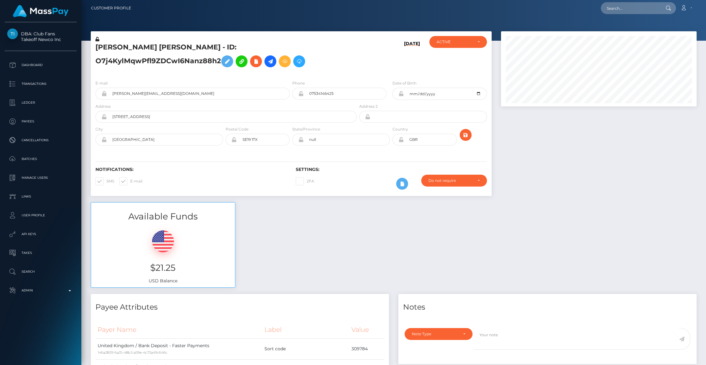
scroll to position [0, 0]
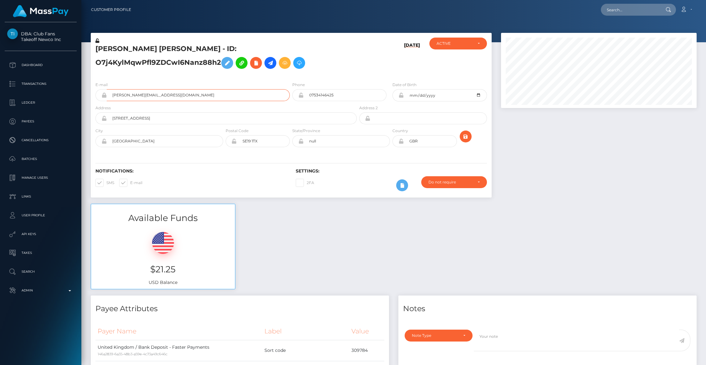
click at [153, 101] on input "[PERSON_NAME][EMAIL_ADDRESS][DOMAIN_NAME]" at bounding box center [198, 95] width 183 height 12
click at [153, 101] on input "danny@club.fans" at bounding box center [198, 95] width 183 height 12
